Goal: Task Accomplishment & Management: Use online tool/utility

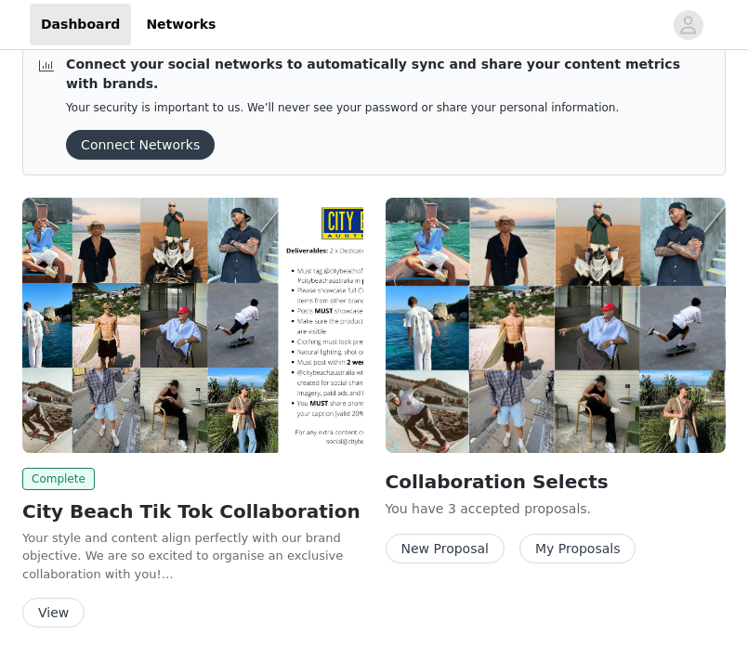
scroll to position [59, 0]
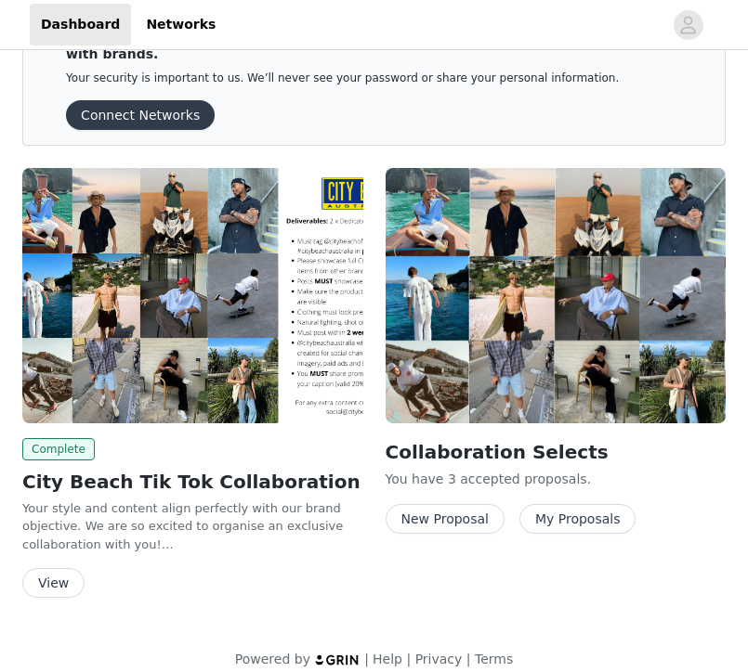
click at [462, 504] on button "New Proposal" at bounding box center [444, 519] width 119 height 30
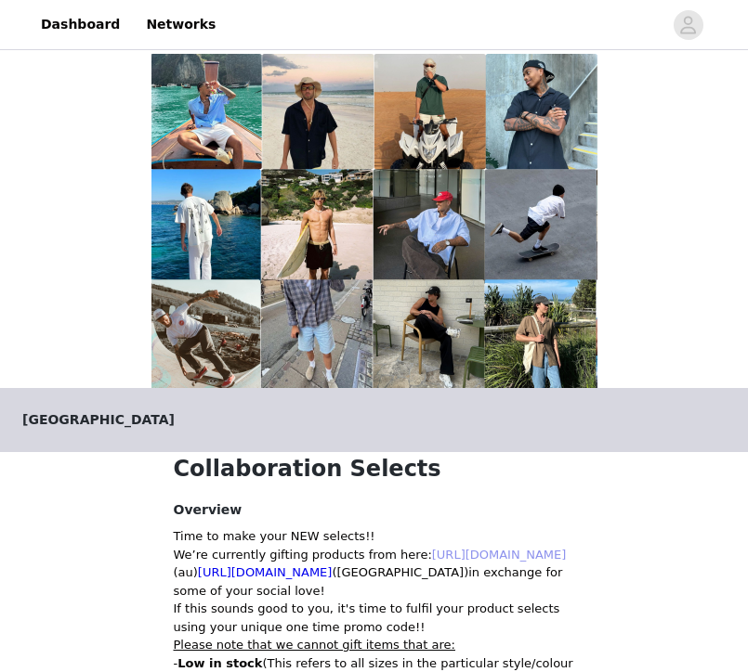
click at [448, 548] on link "[URL][DOMAIN_NAME]" at bounding box center [499, 555] width 135 height 14
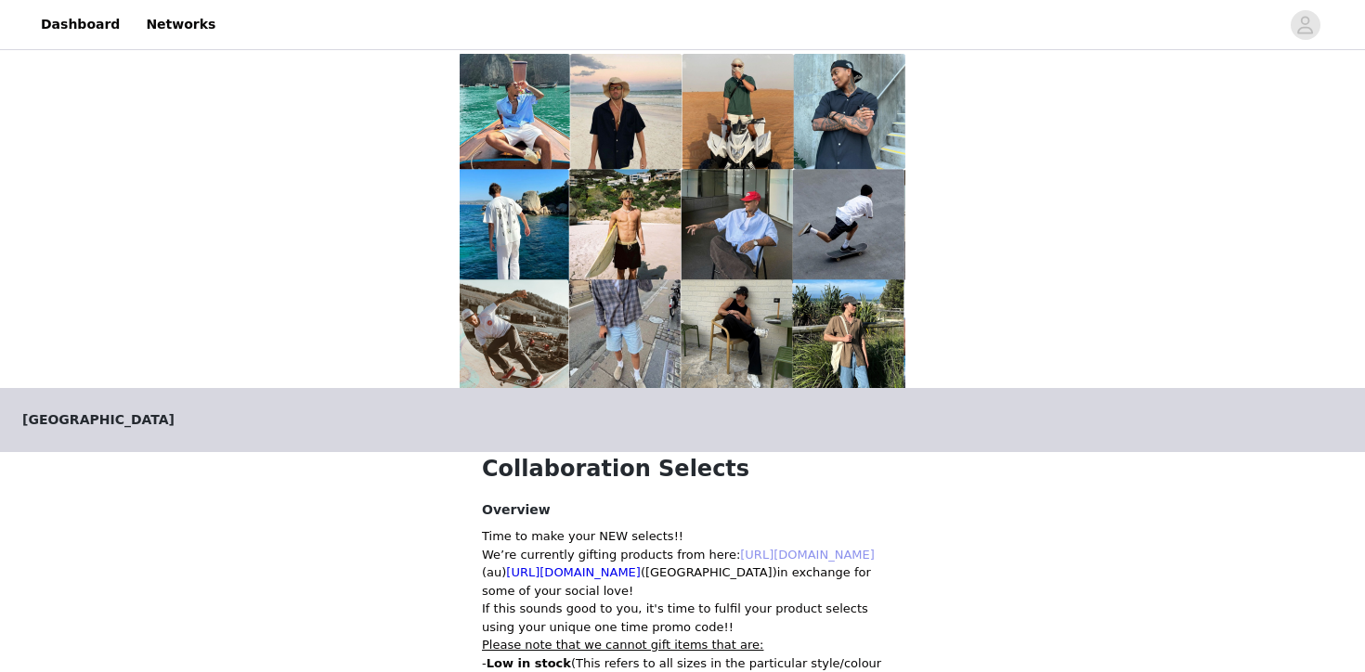
click at [756, 548] on link "[URL][DOMAIN_NAME]" at bounding box center [807, 555] width 135 height 14
